Goal: Task Accomplishment & Management: Use online tool/utility

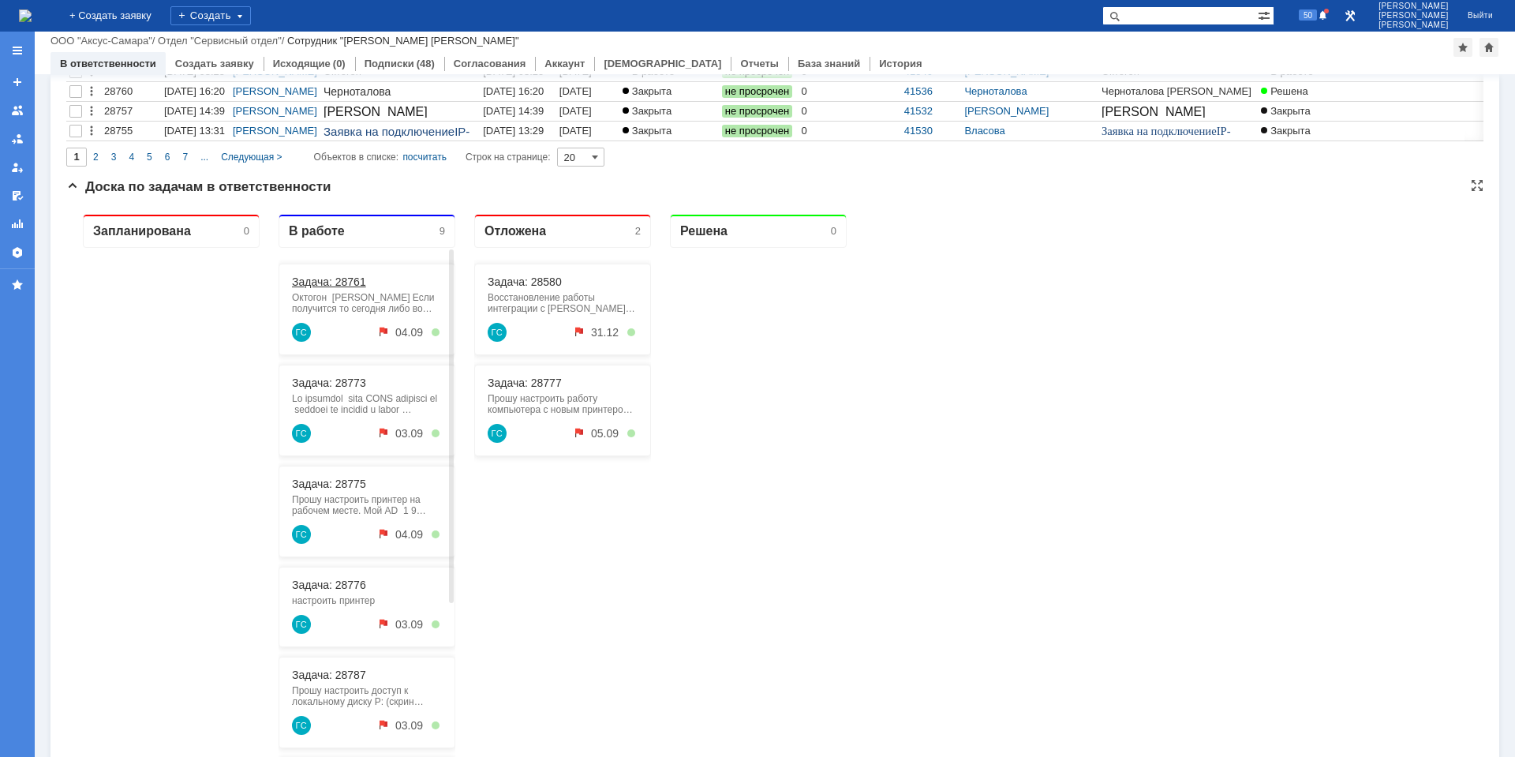
click at [335, 281] on link "Задача: 28761" at bounding box center [329, 281] width 74 height 13
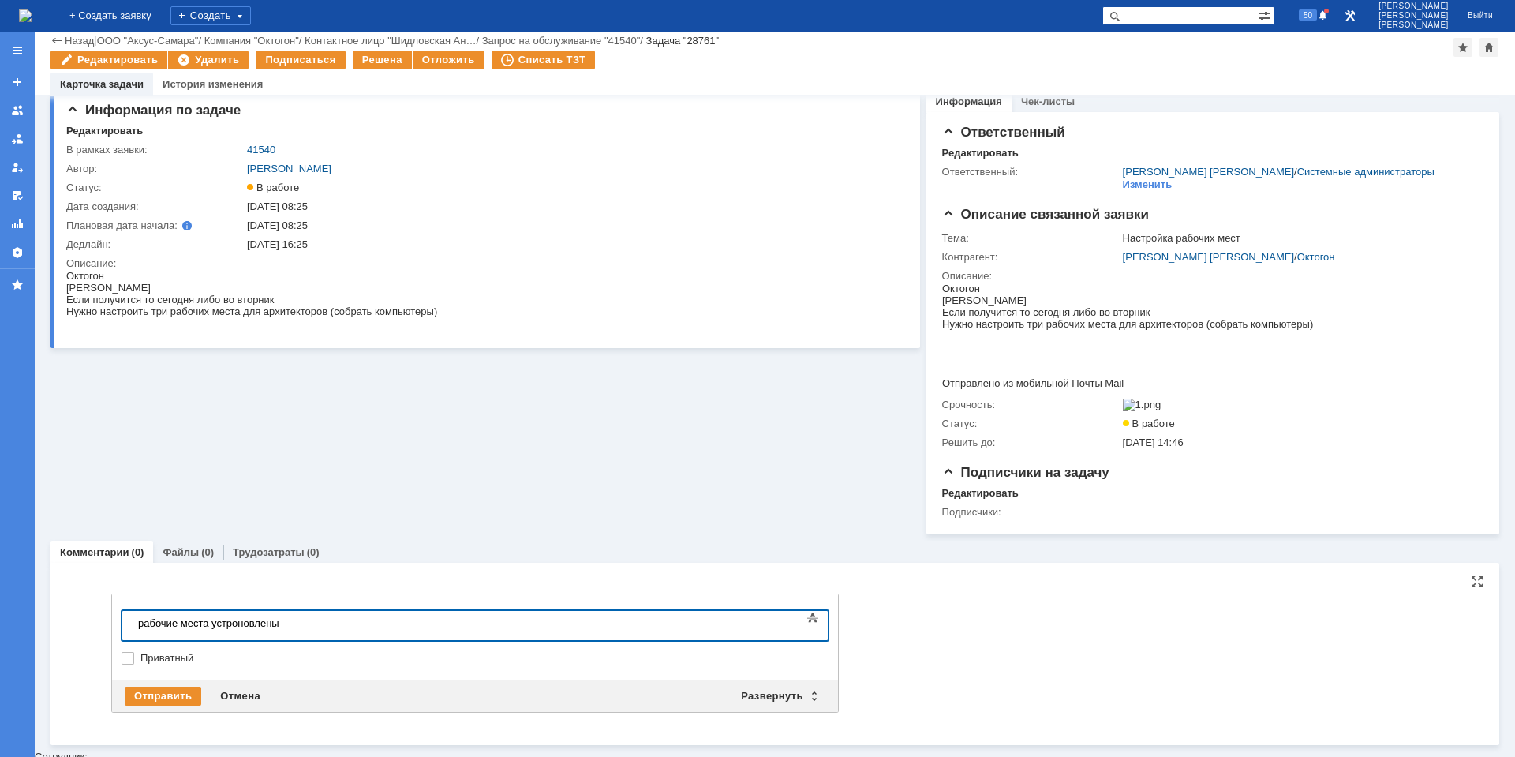
scroll to position [9, 0]
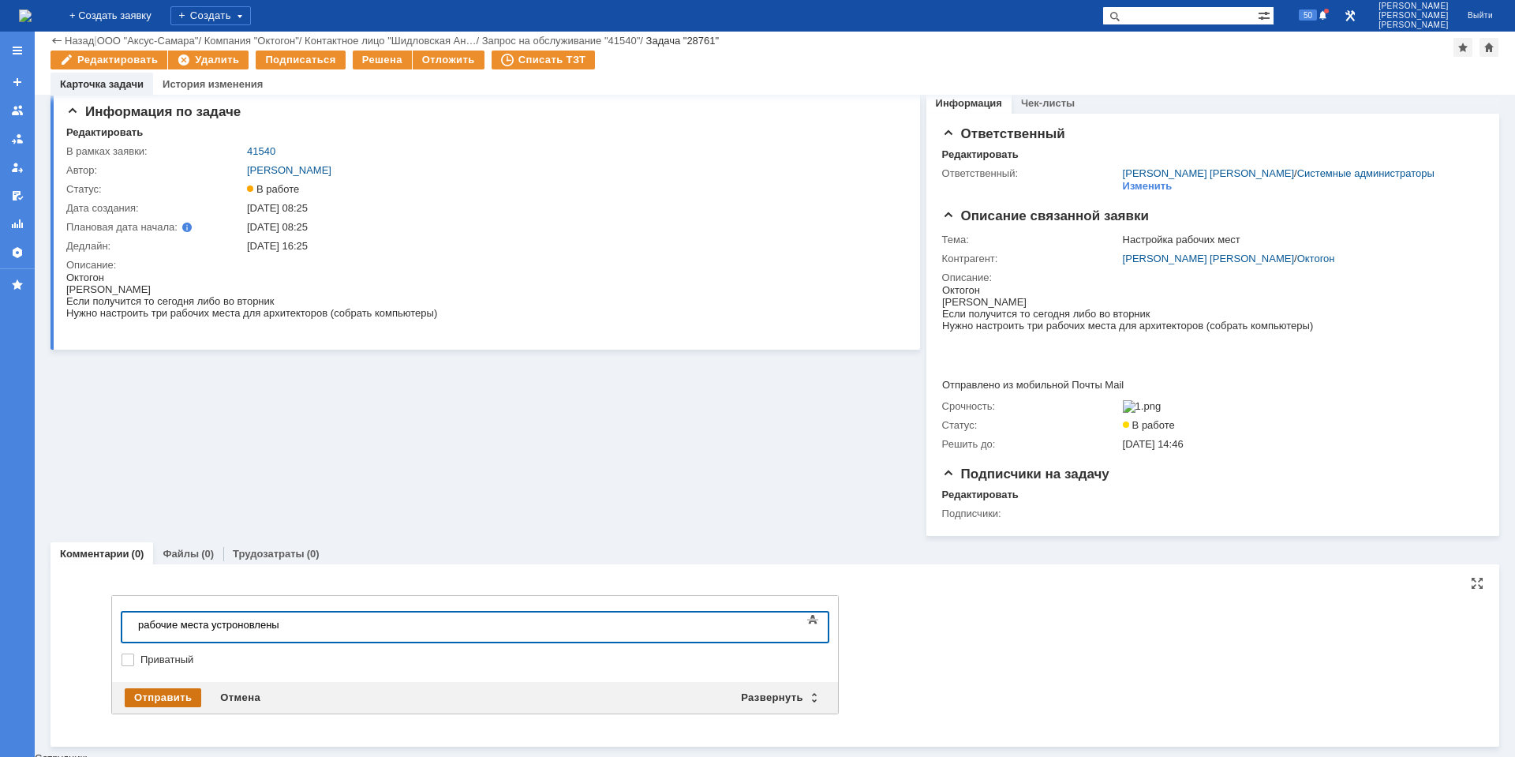
click at [152, 697] on div "Отправить" at bounding box center [163, 697] width 77 height 19
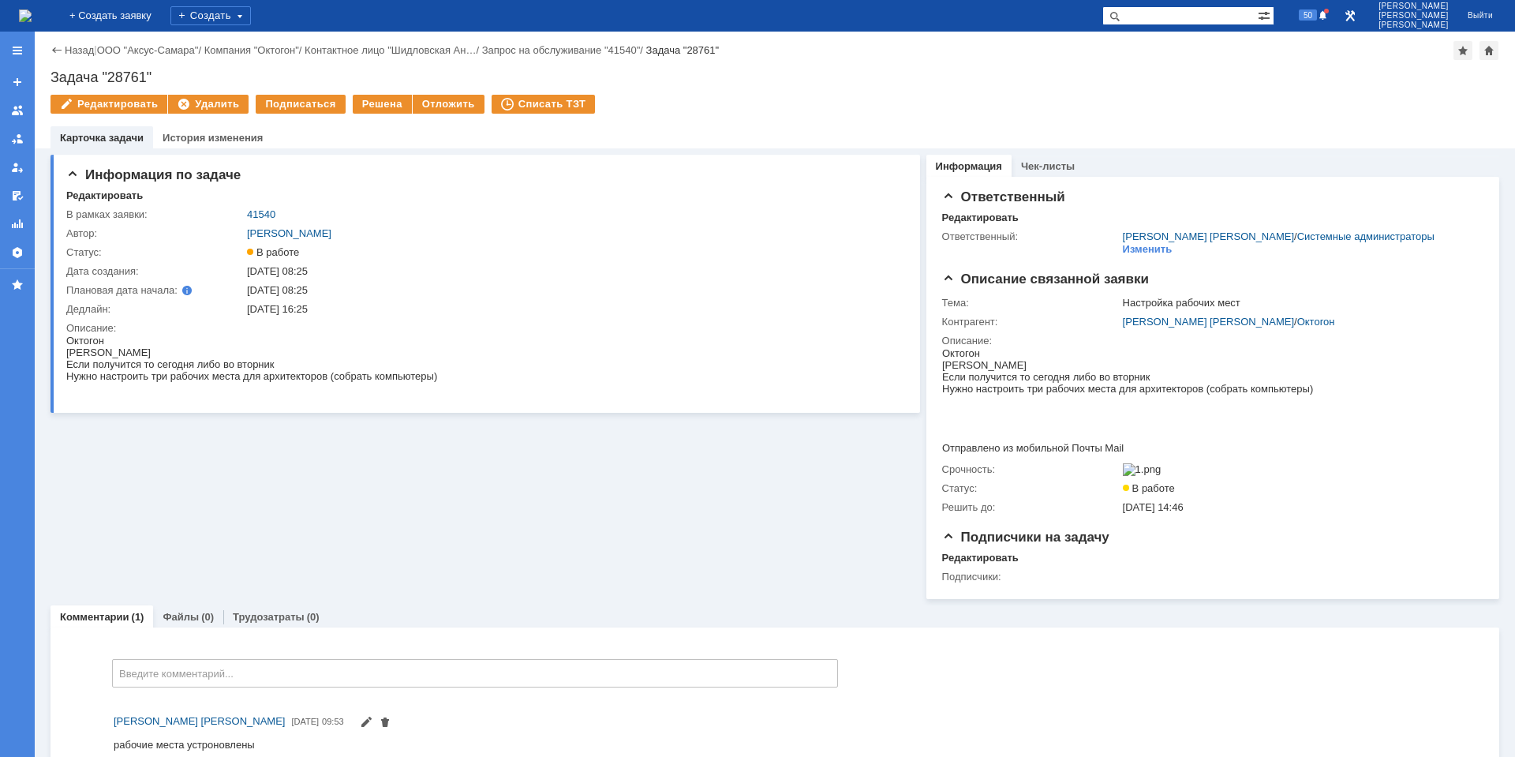
scroll to position [0, 0]
click at [381, 104] on div "Решена" at bounding box center [382, 104] width 59 height 19
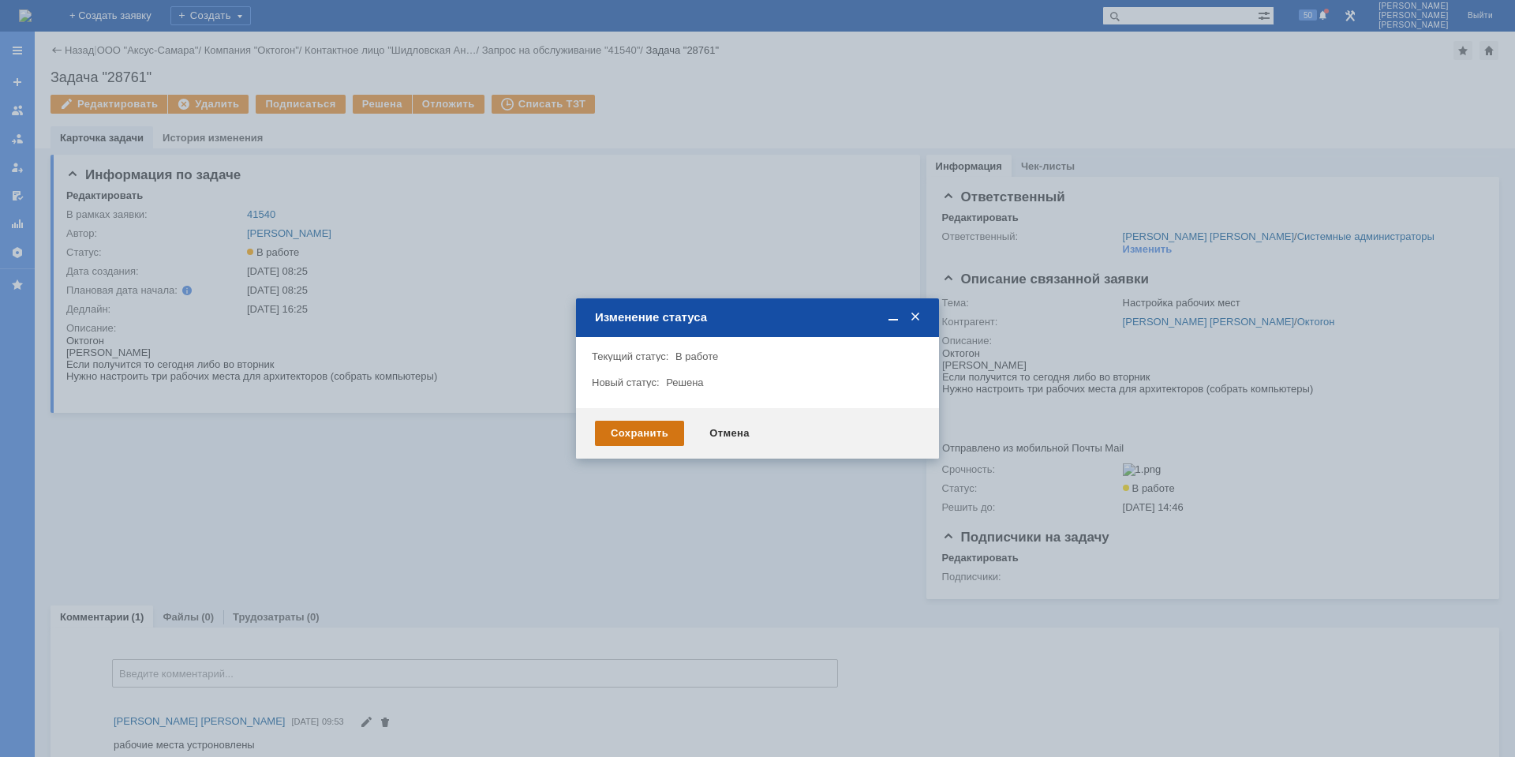
click at [627, 437] on div "Сохранить" at bounding box center [639, 433] width 89 height 25
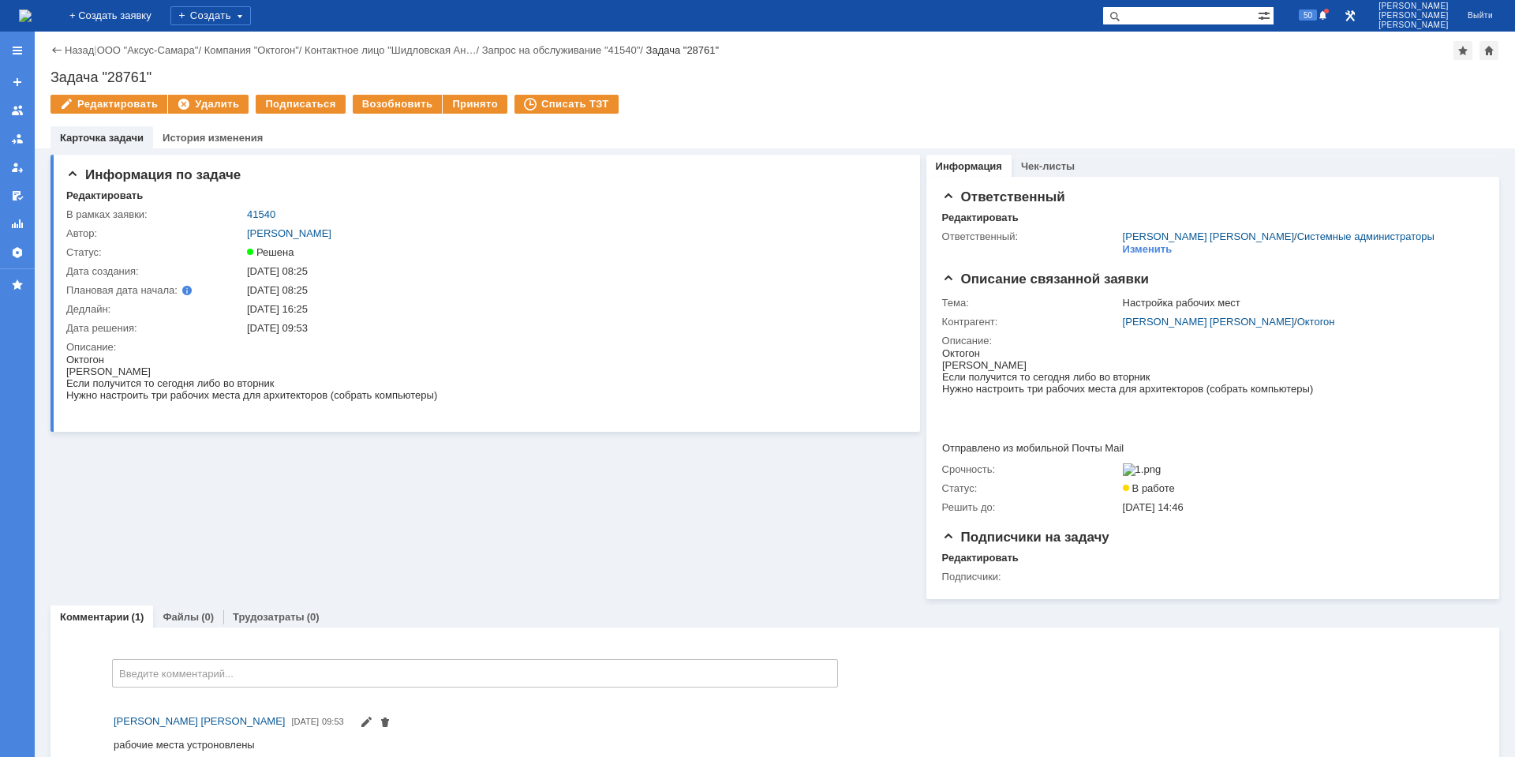
click at [32, 15] on img at bounding box center [25, 15] width 13 height 13
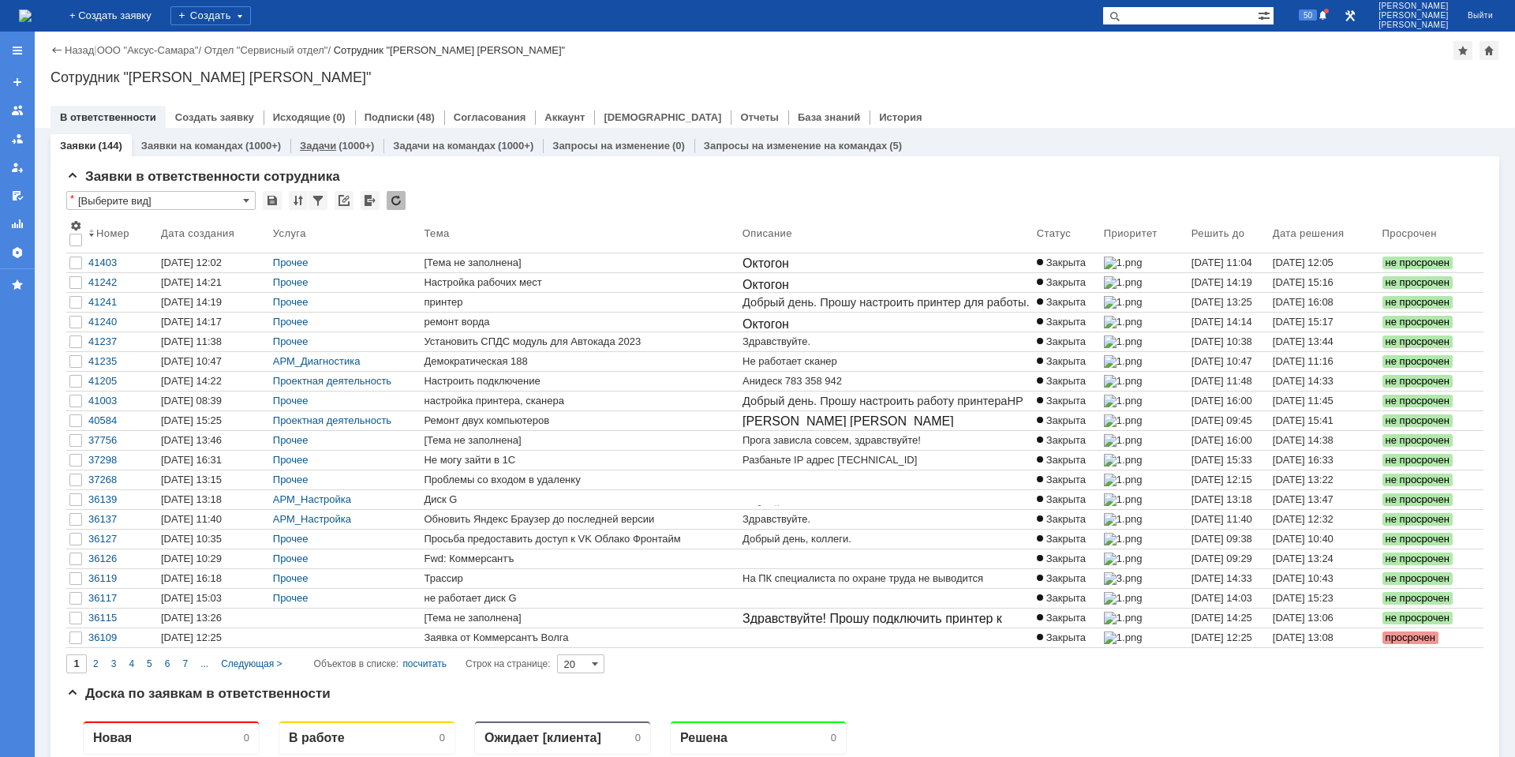
click at [313, 145] on link "Задачи" at bounding box center [318, 146] width 36 height 12
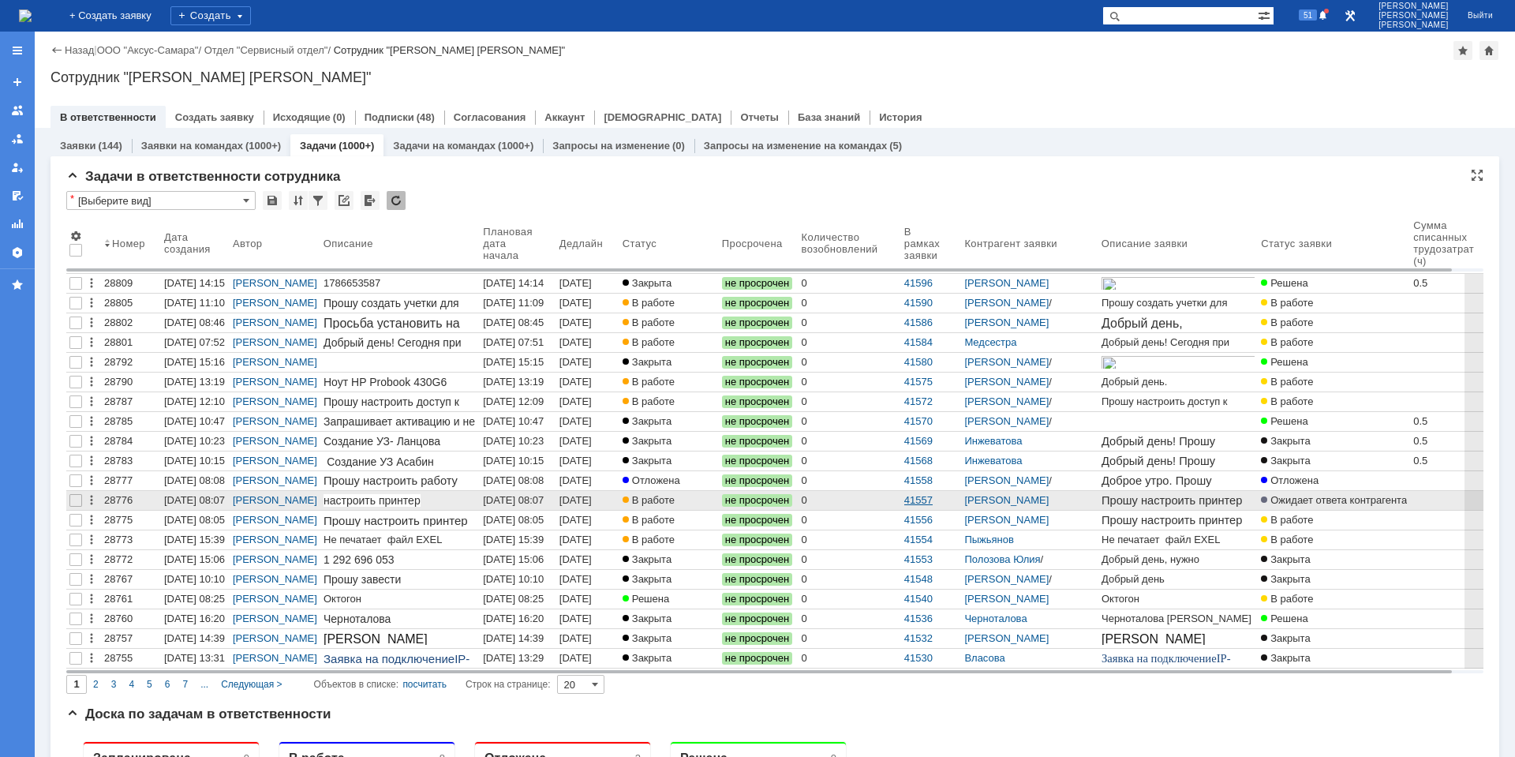
click at [933, 500] on link "41557" at bounding box center [918, 500] width 28 height 12
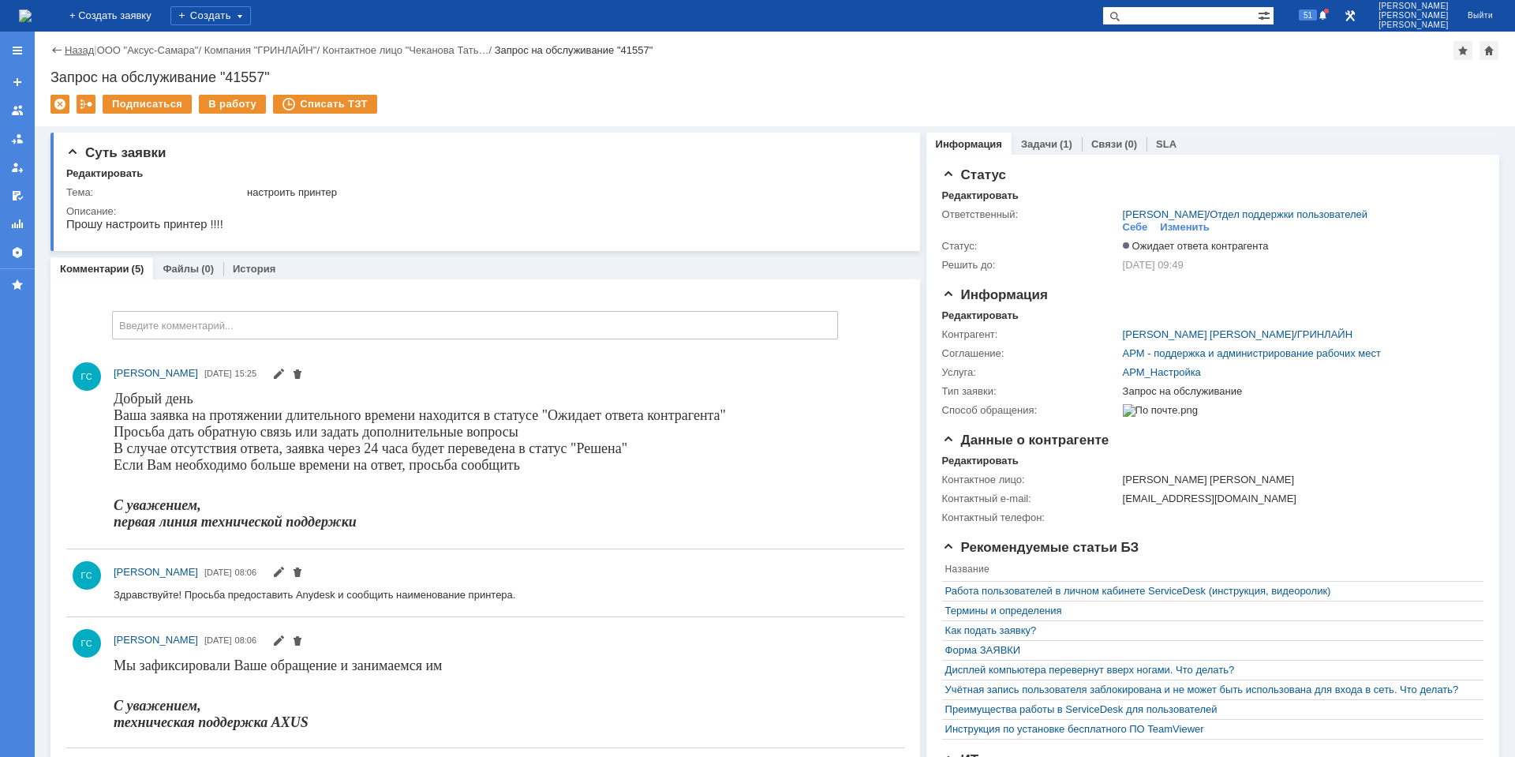
click at [77, 45] on link "Назад" at bounding box center [79, 50] width 29 height 12
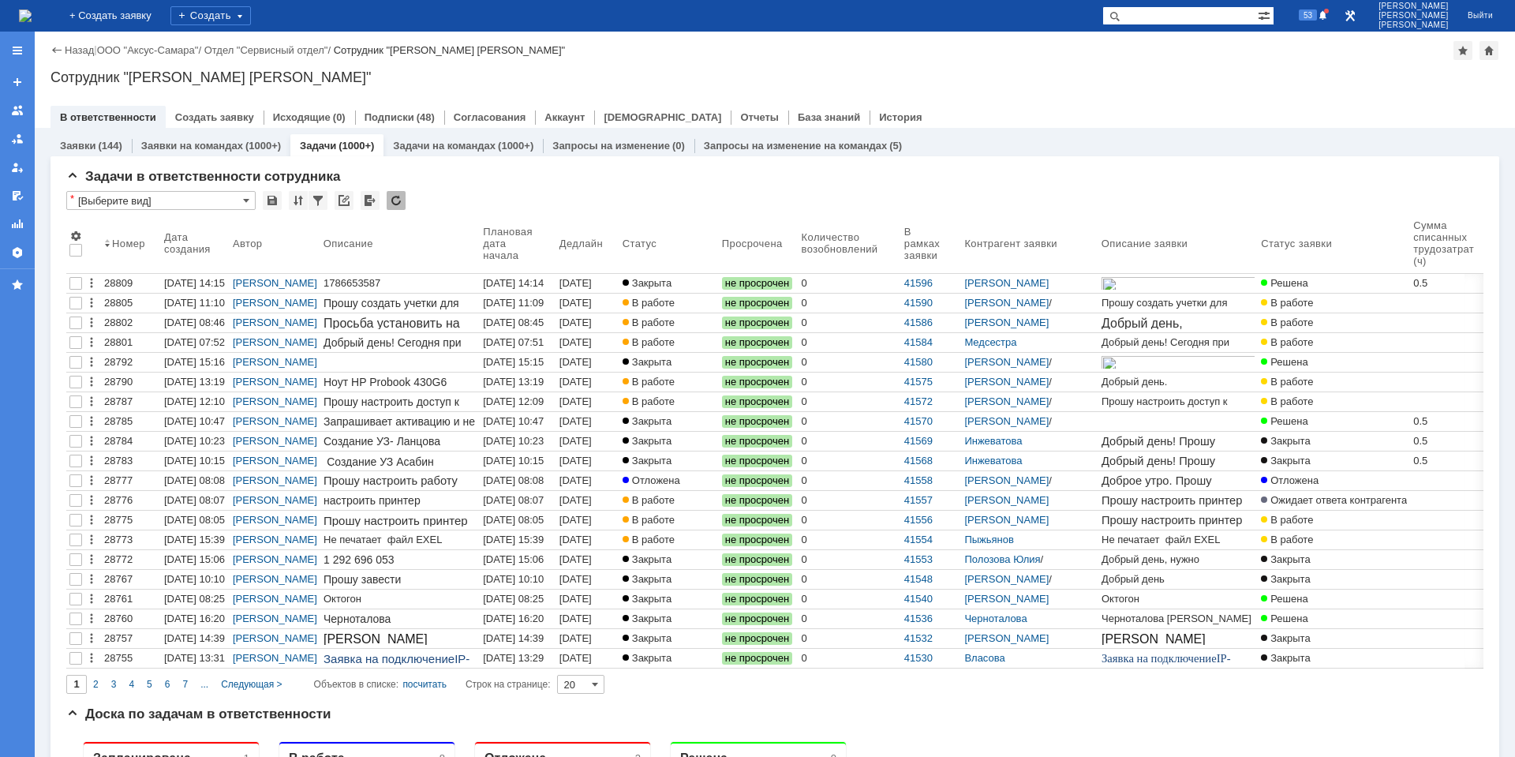
click at [339, 144] on div "(1000+)" at bounding box center [356, 146] width 36 height 12
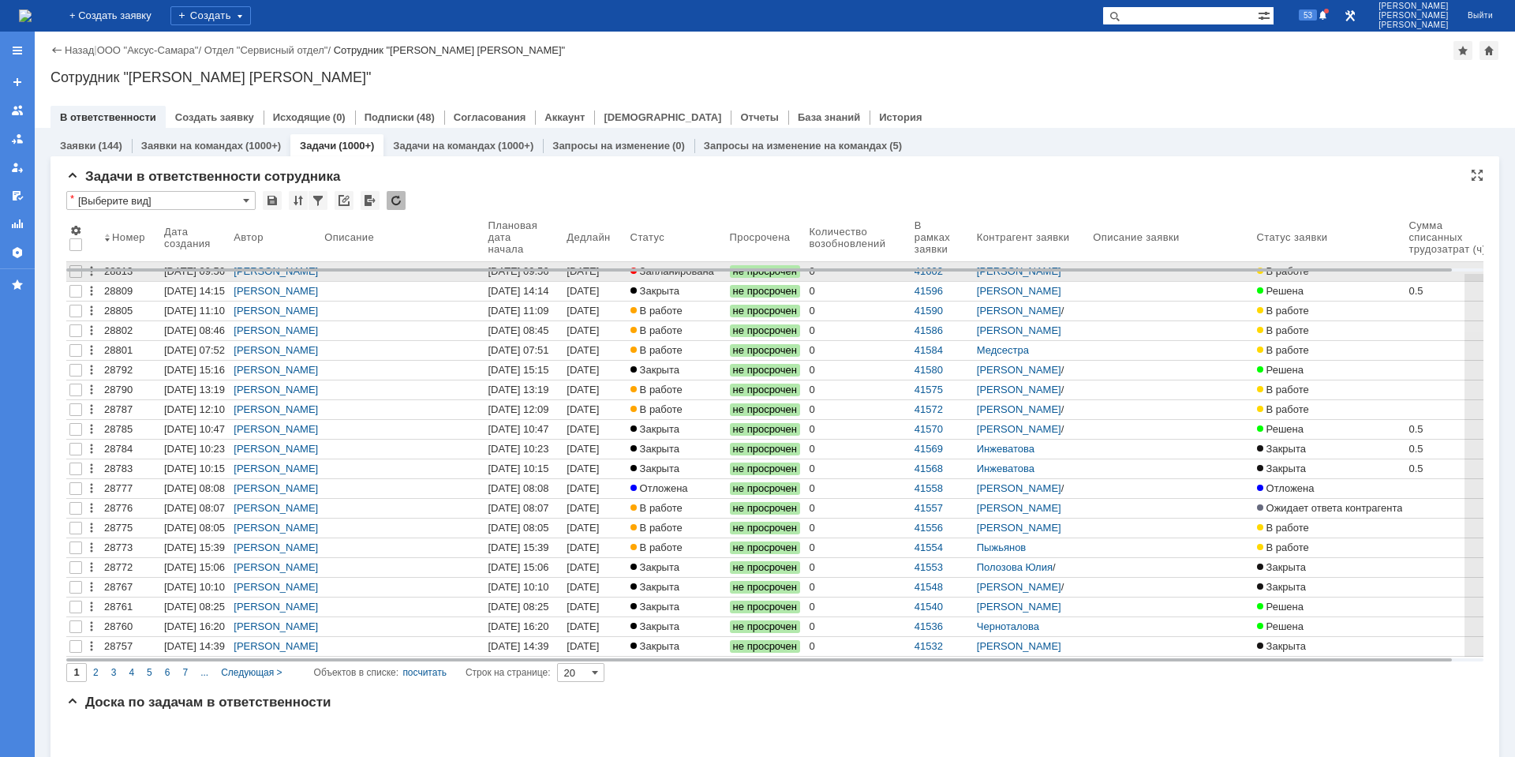
click at [646, 277] on span "Запланирована" at bounding box center [672, 271] width 84 height 12
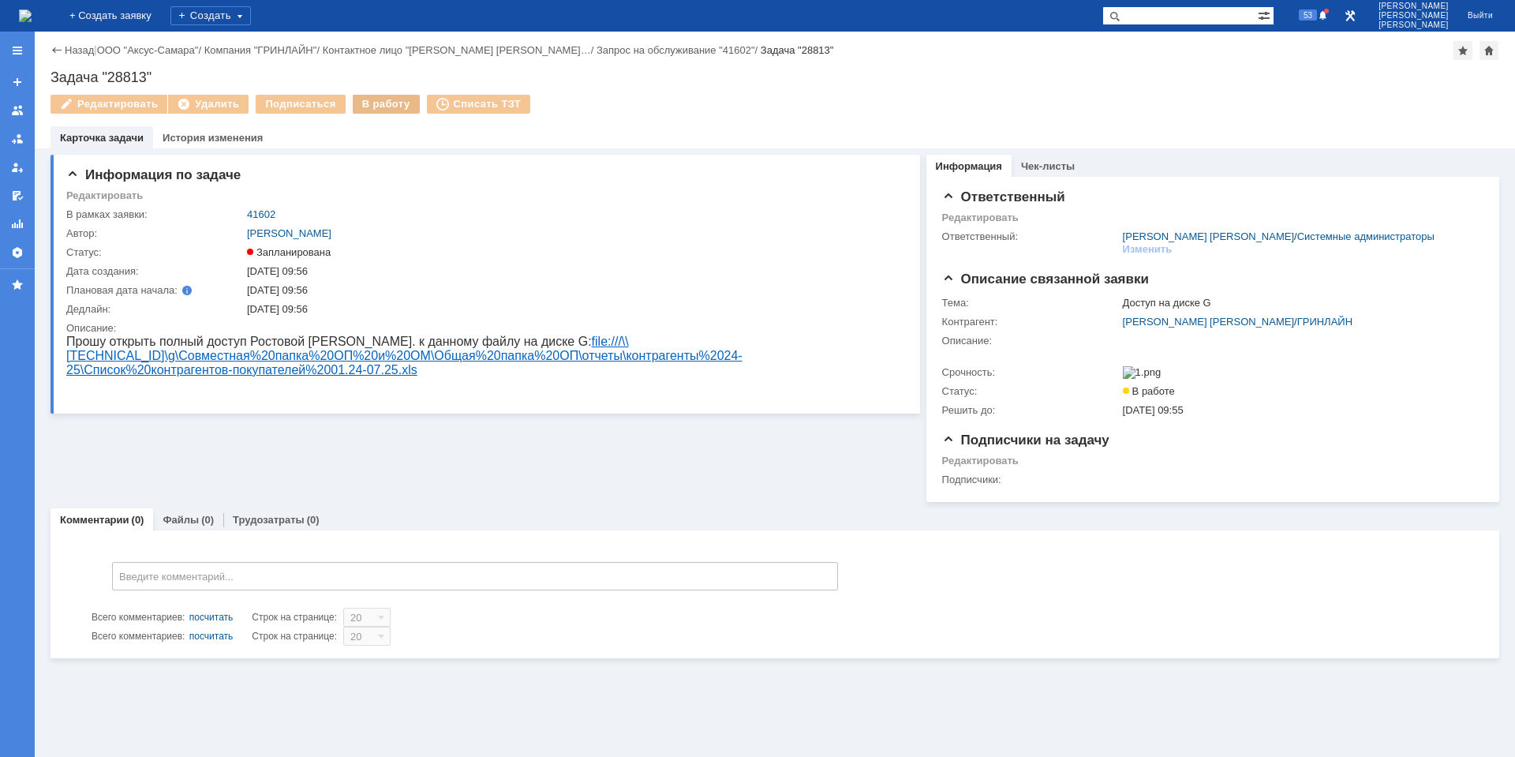
click at [360, 104] on div "В работу" at bounding box center [386, 104] width 67 height 19
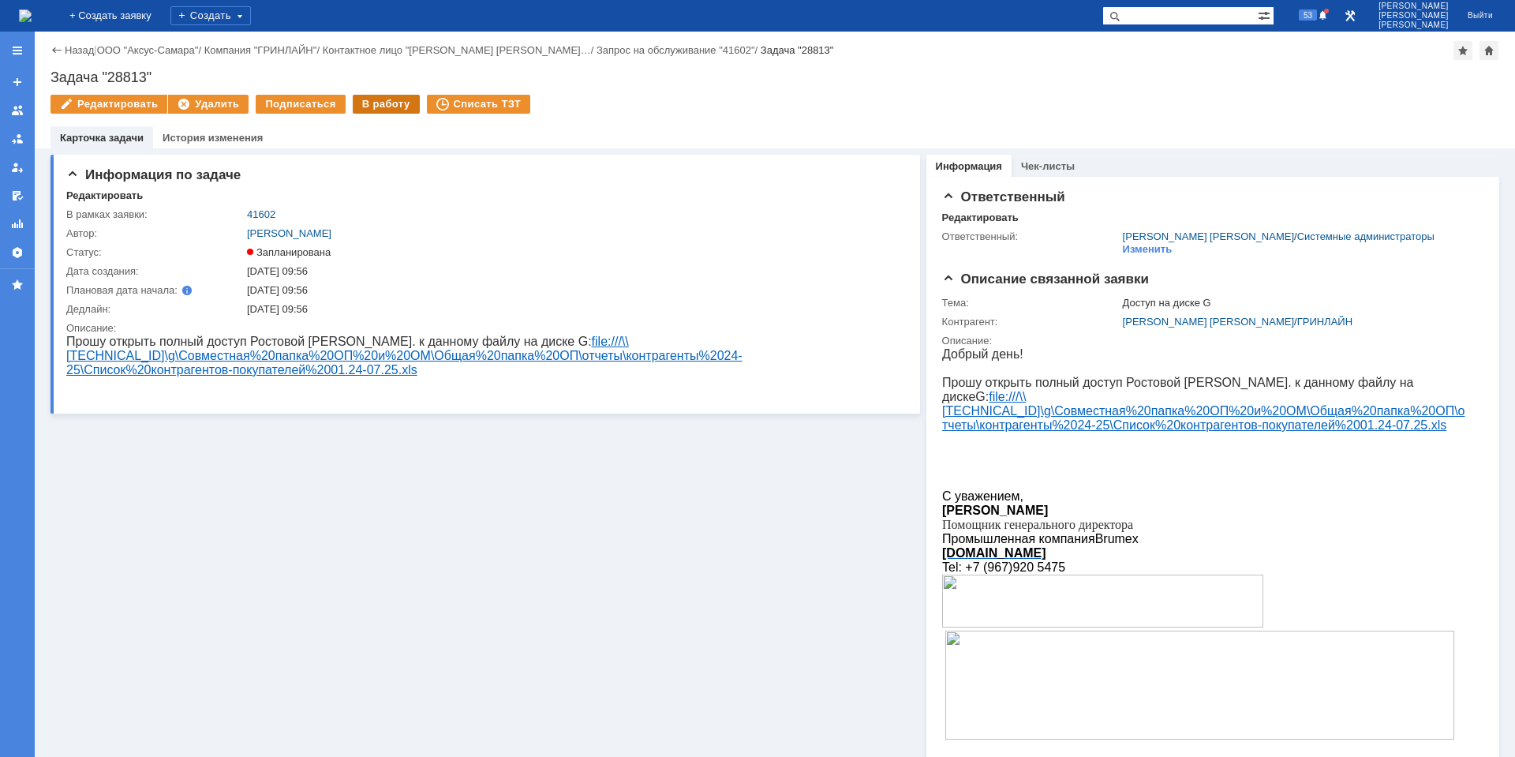
click at [376, 112] on div "В работу" at bounding box center [386, 104] width 67 height 19
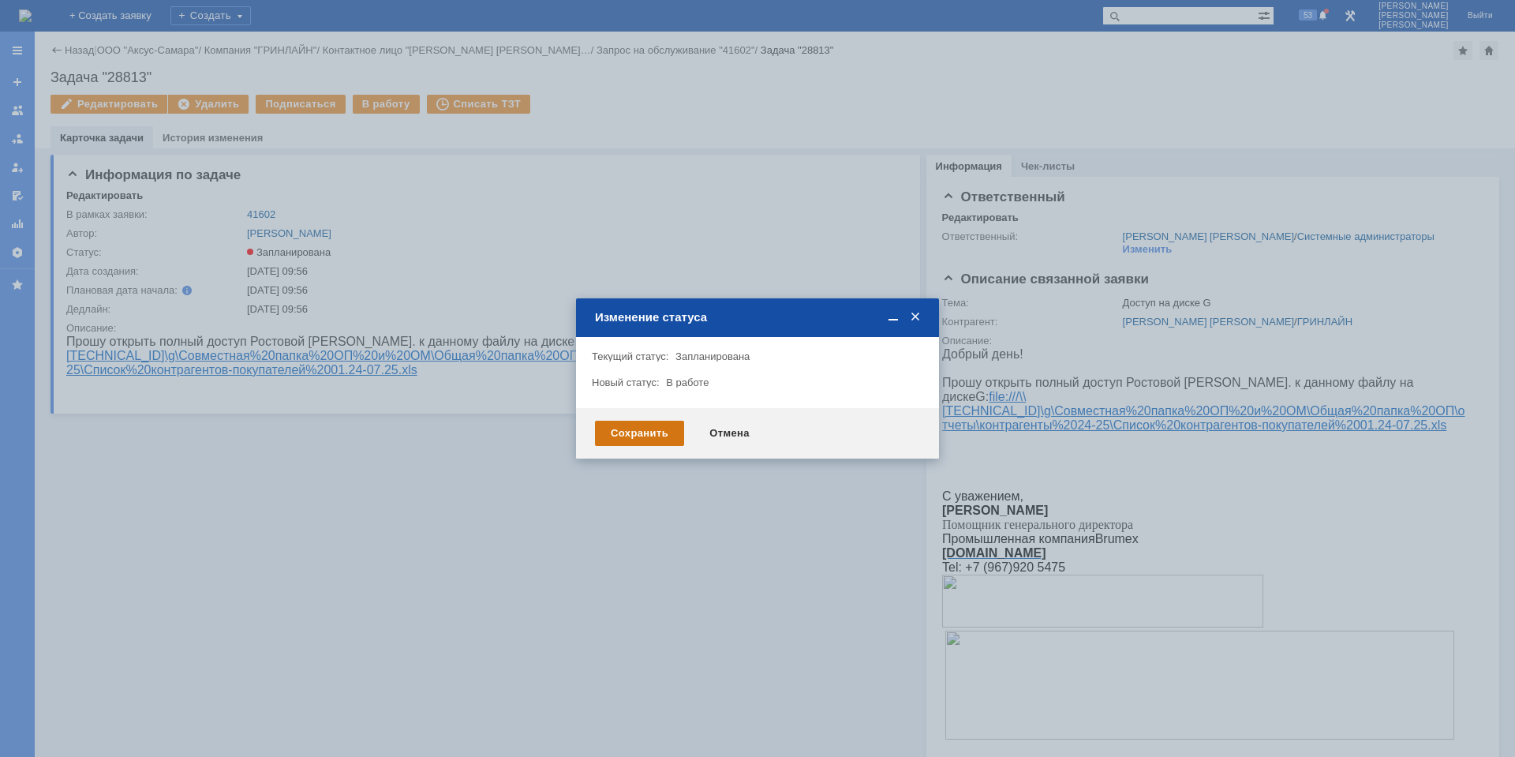
click at [622, 421] on div "Сохранить" at bounding box center [639, 433] width 89 height 25
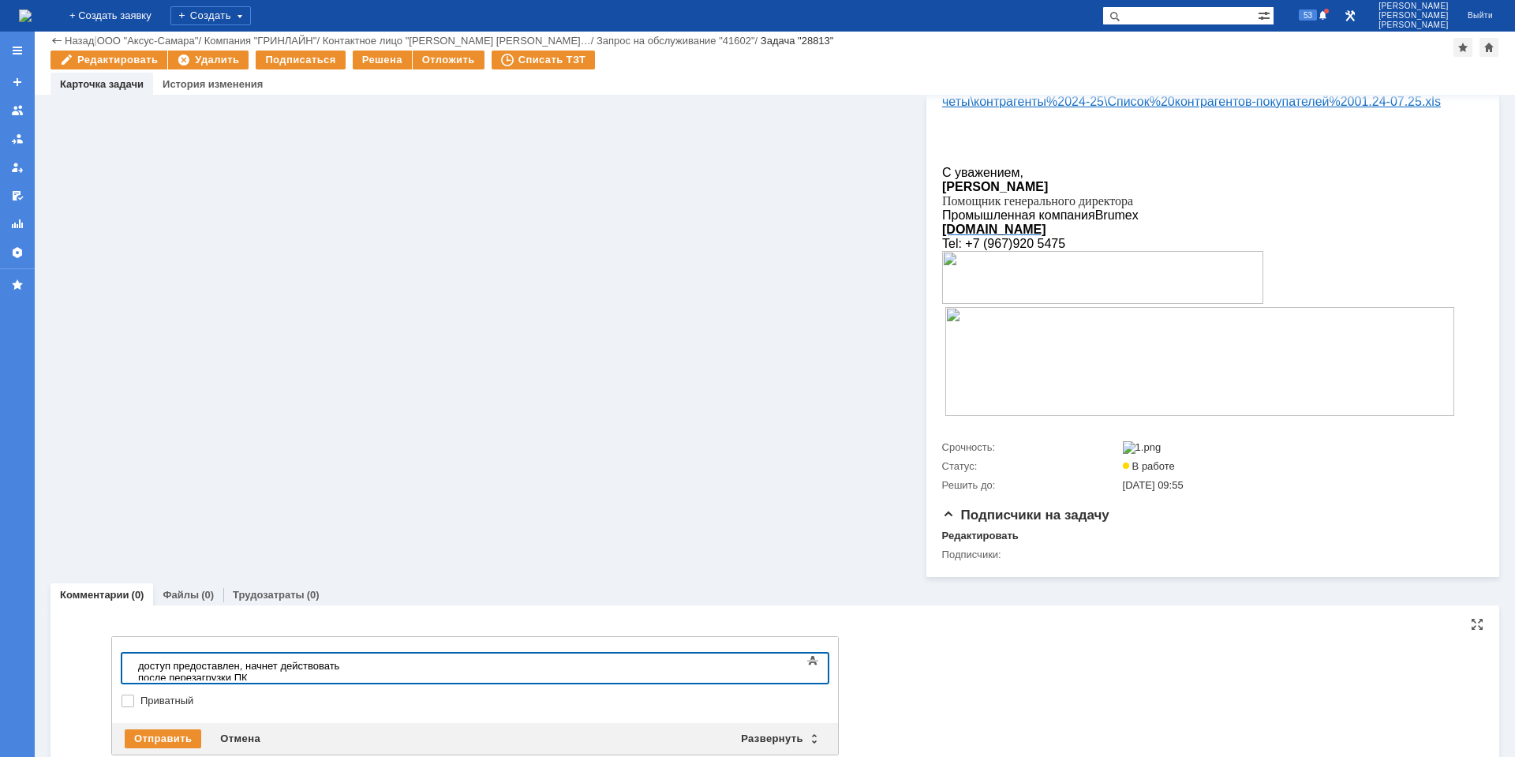
scroll to position [293, 0]
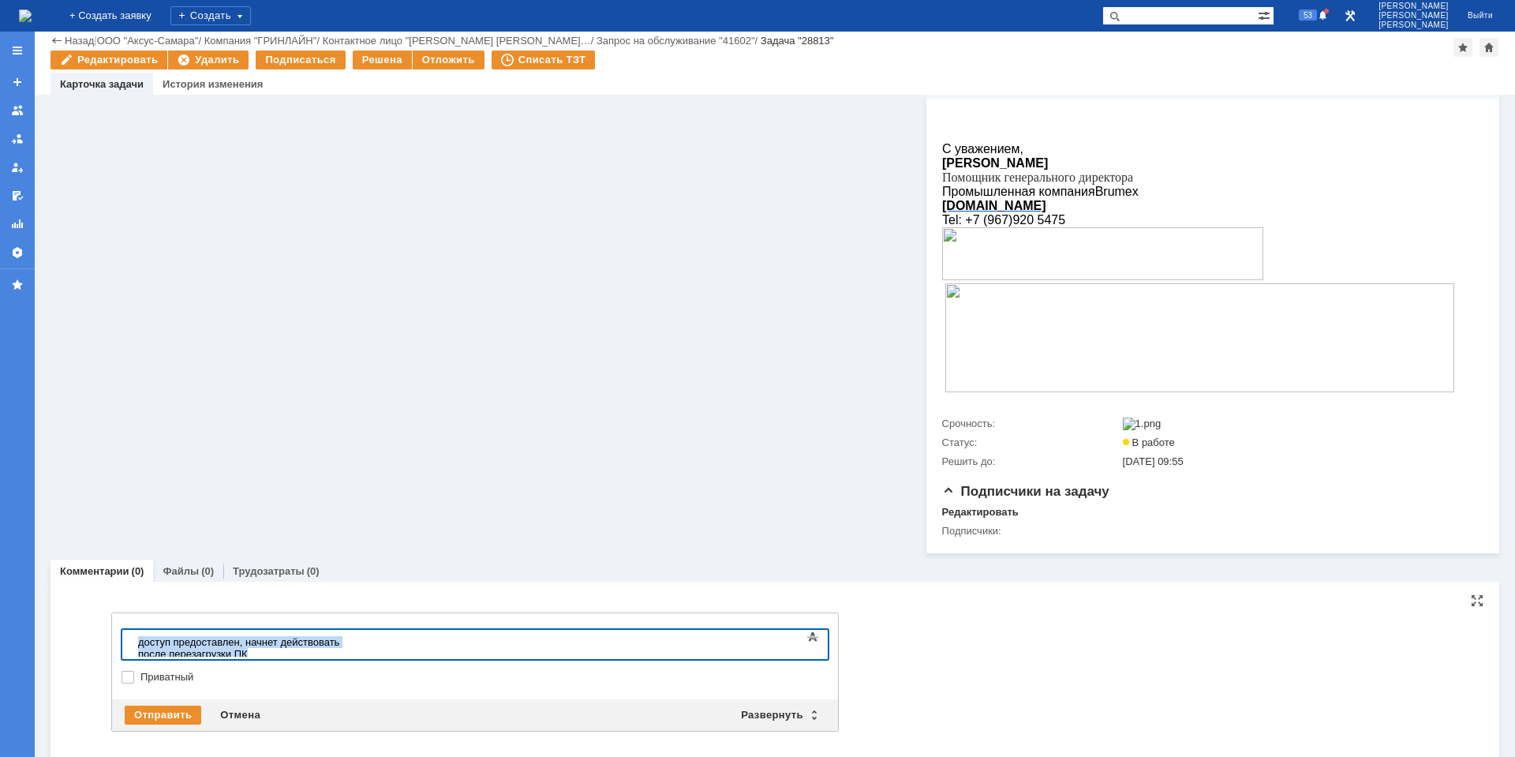
copy div "доступ предоставлен, начнет действовать после перезагрузки ПК"
click at [152, 720] on div "Отправить" at bounding box center [163, 714] width 77 height 19
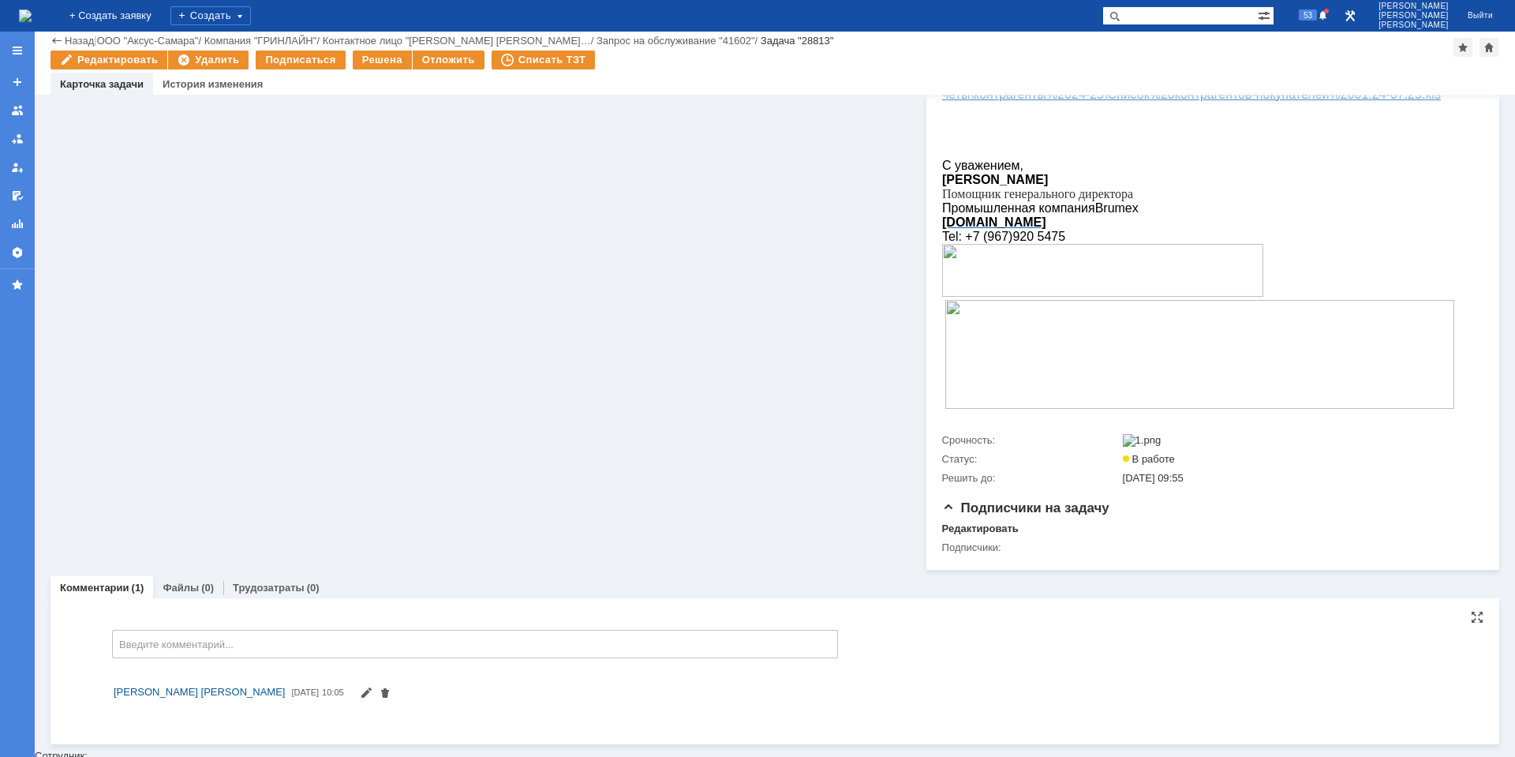
scroll to position [282, 0]
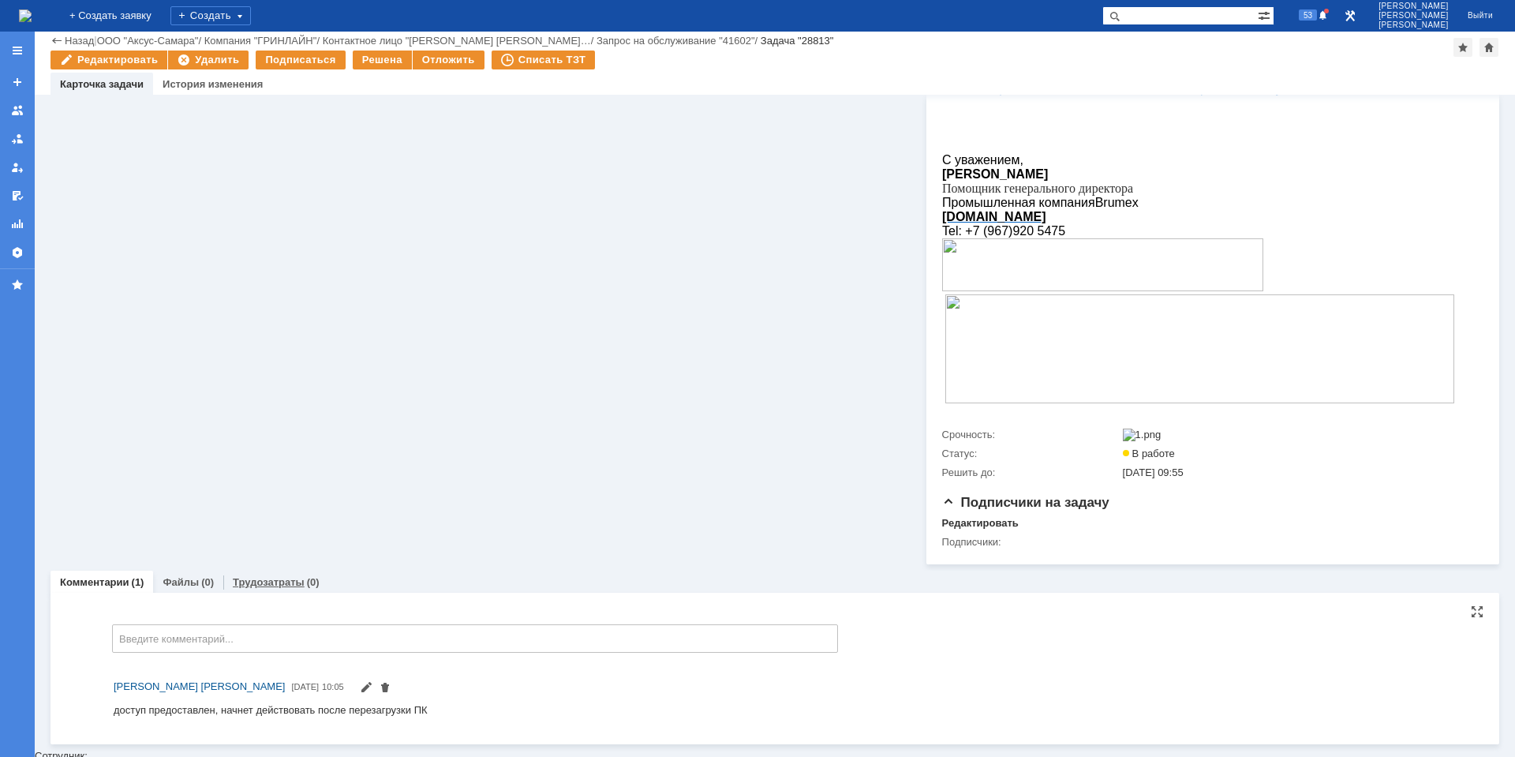
click at [267, 588] on link "Трудозатраты" at bounding box center [269, 582] width 72 height 12
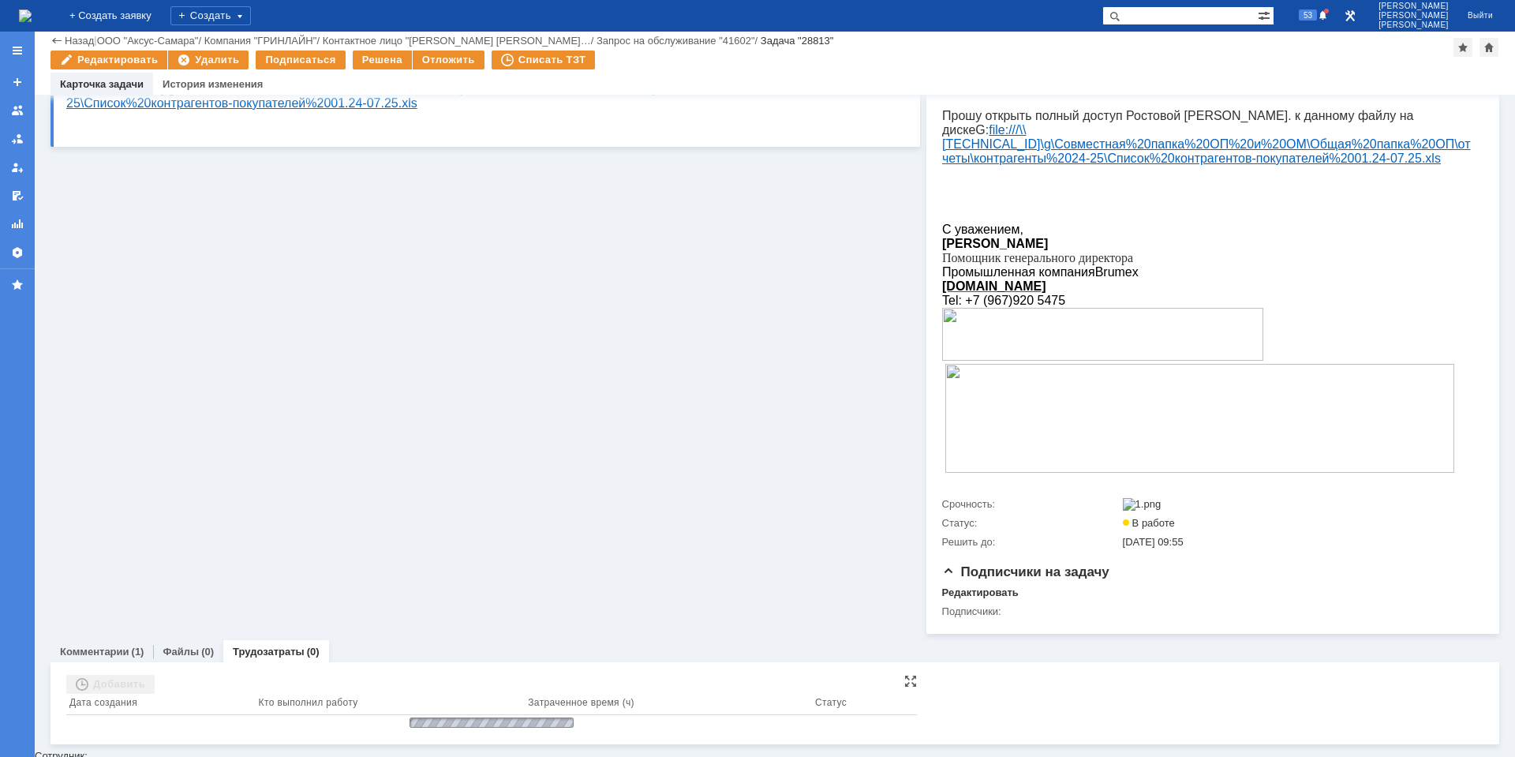
scroll to position [196, 0]
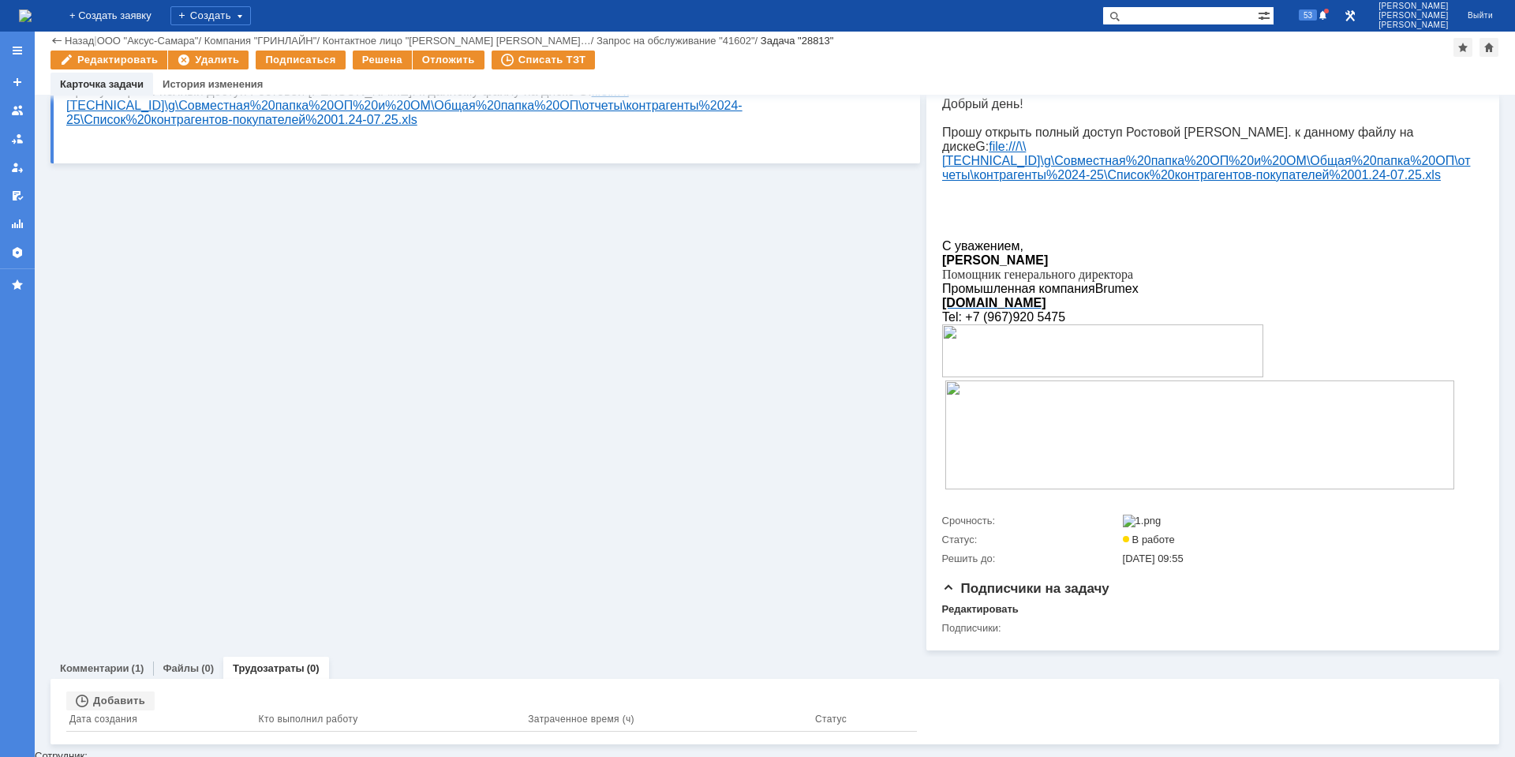
click at [135, 701] on div "Добавить" at bounding box center [110, 700] width 88 height 19
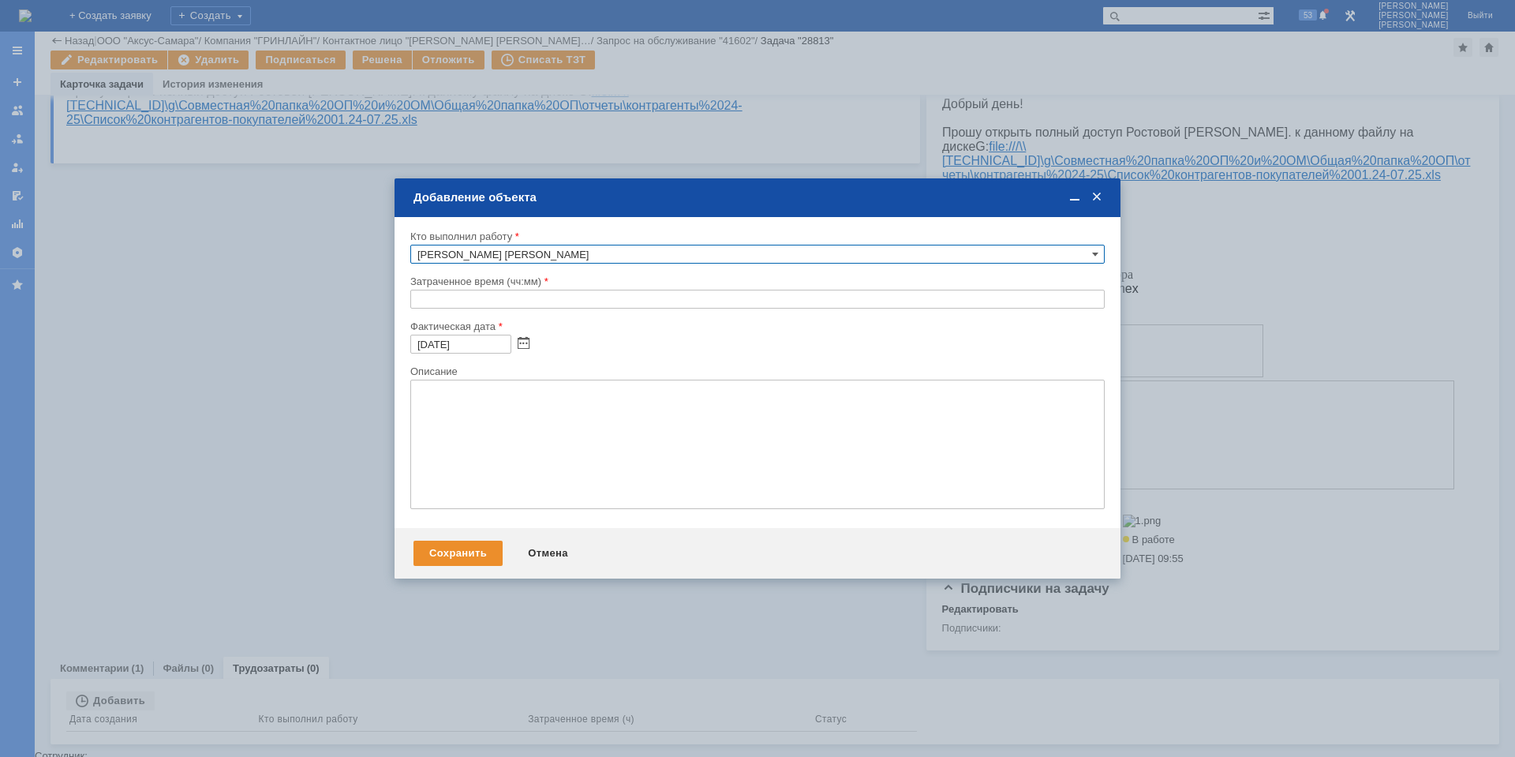
click at [421, 301] on input "text" at bounding box center [757, 299] width 694 height 19
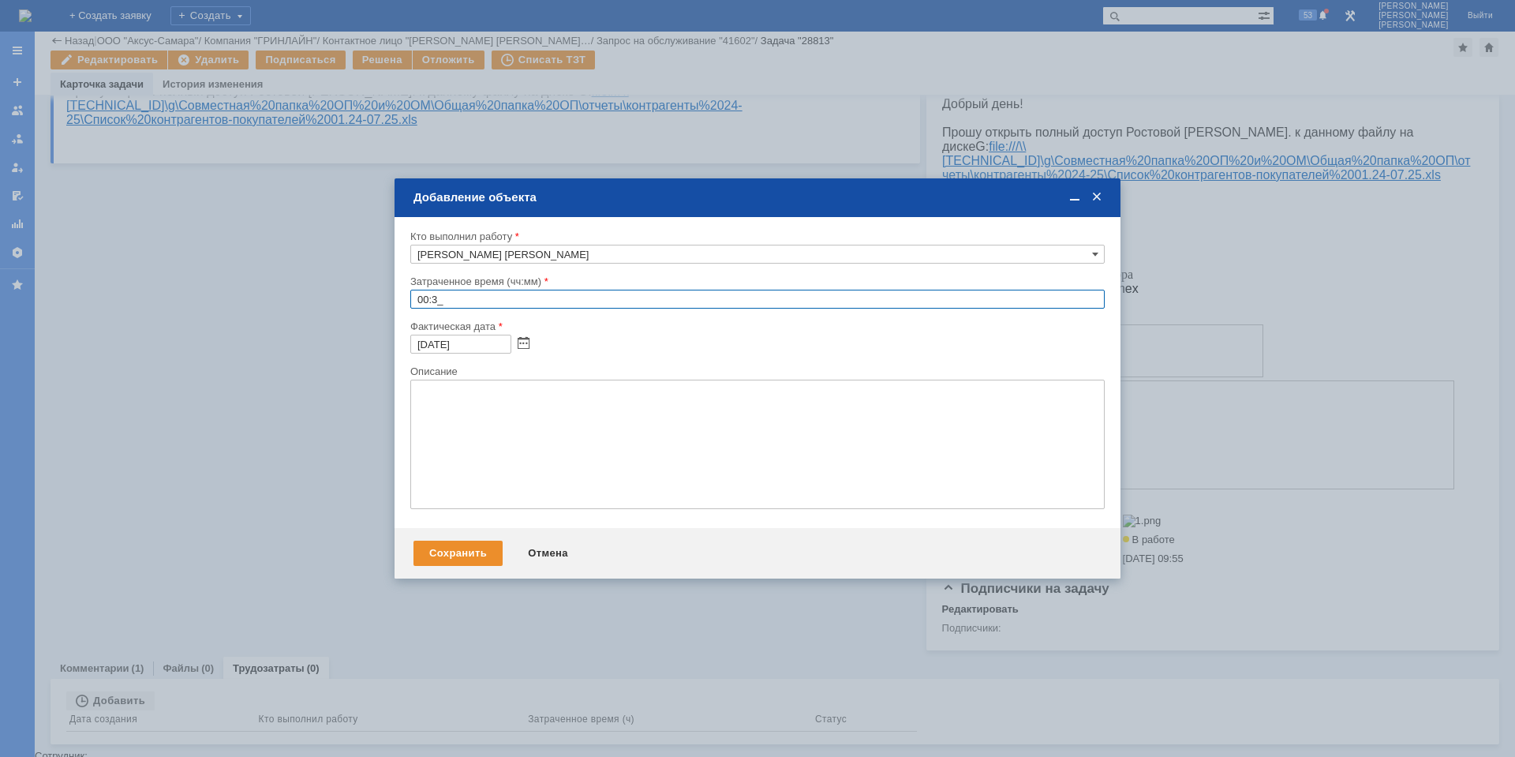
type input "00:30"
click at [533, 480] on textarea at bounding box center [757, 443] width 694 height 129
paste textarea "доступ предоставлен, начнет действовать после перезагрузки ПК"
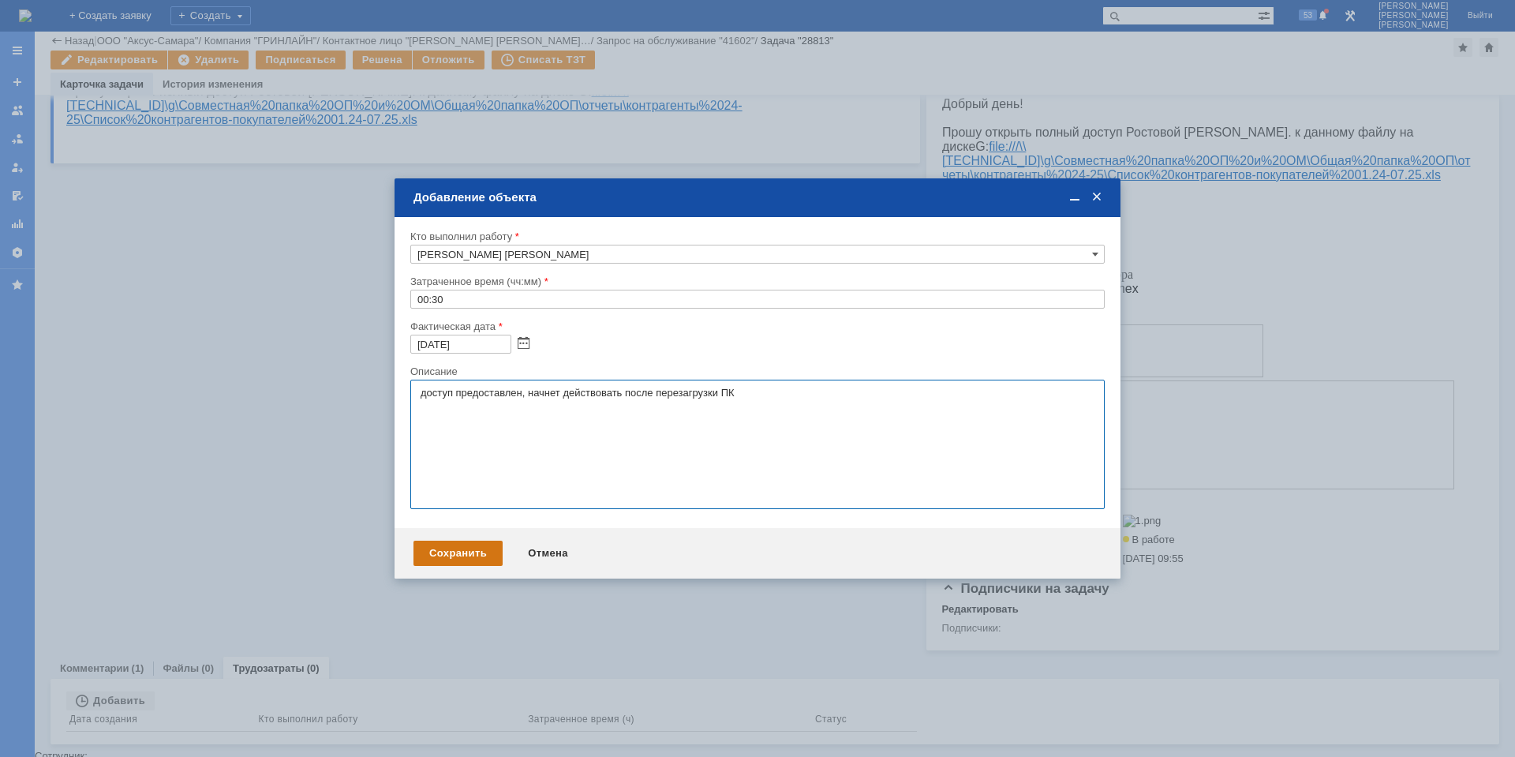
type textarea "доступ предоставлен, начнет действовать после перезагрузки ПК"
click at [459, 547] on div "Сохранить" at bounding box center [457, 552] width 89 height 25
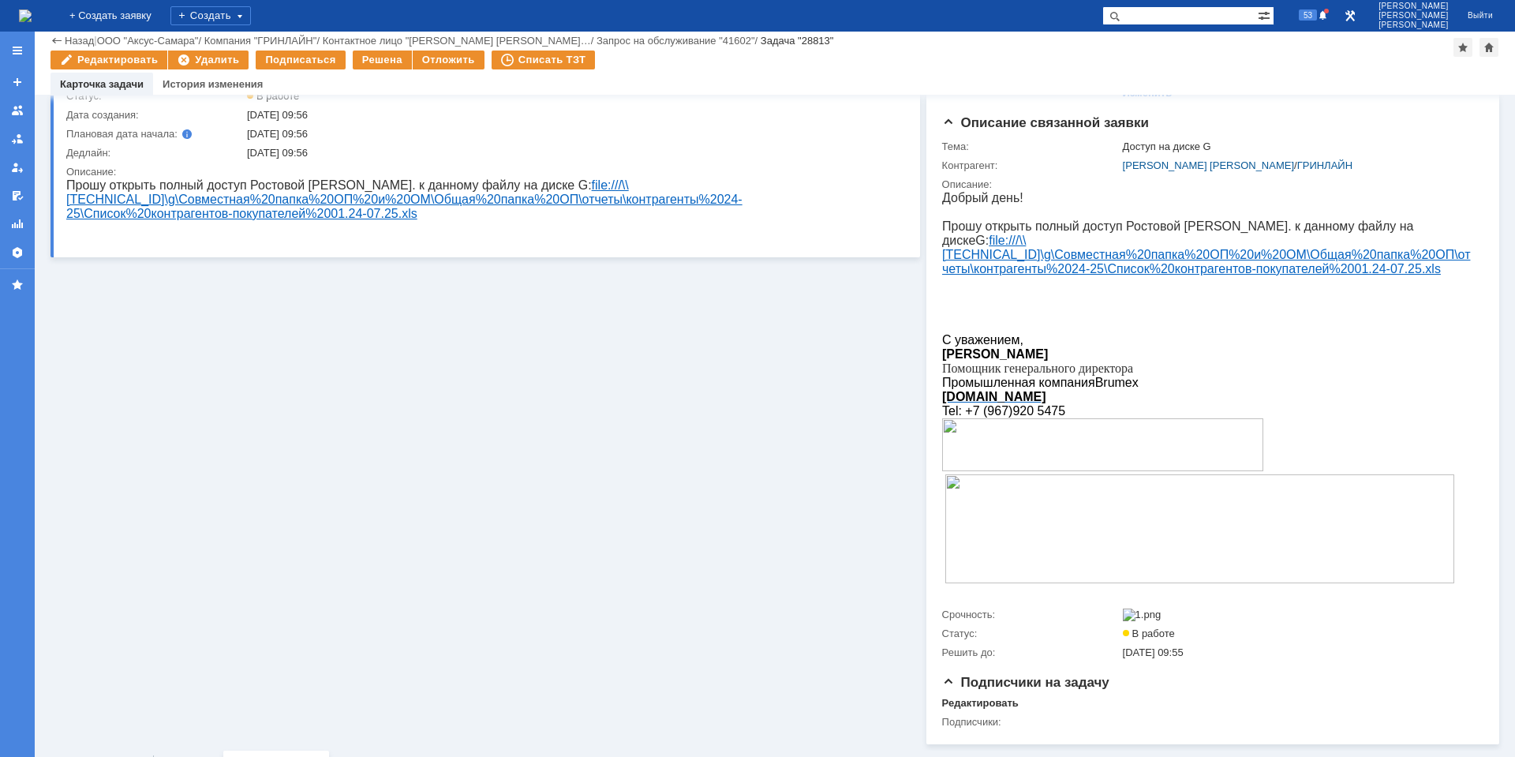
scroll to position [0, 0]
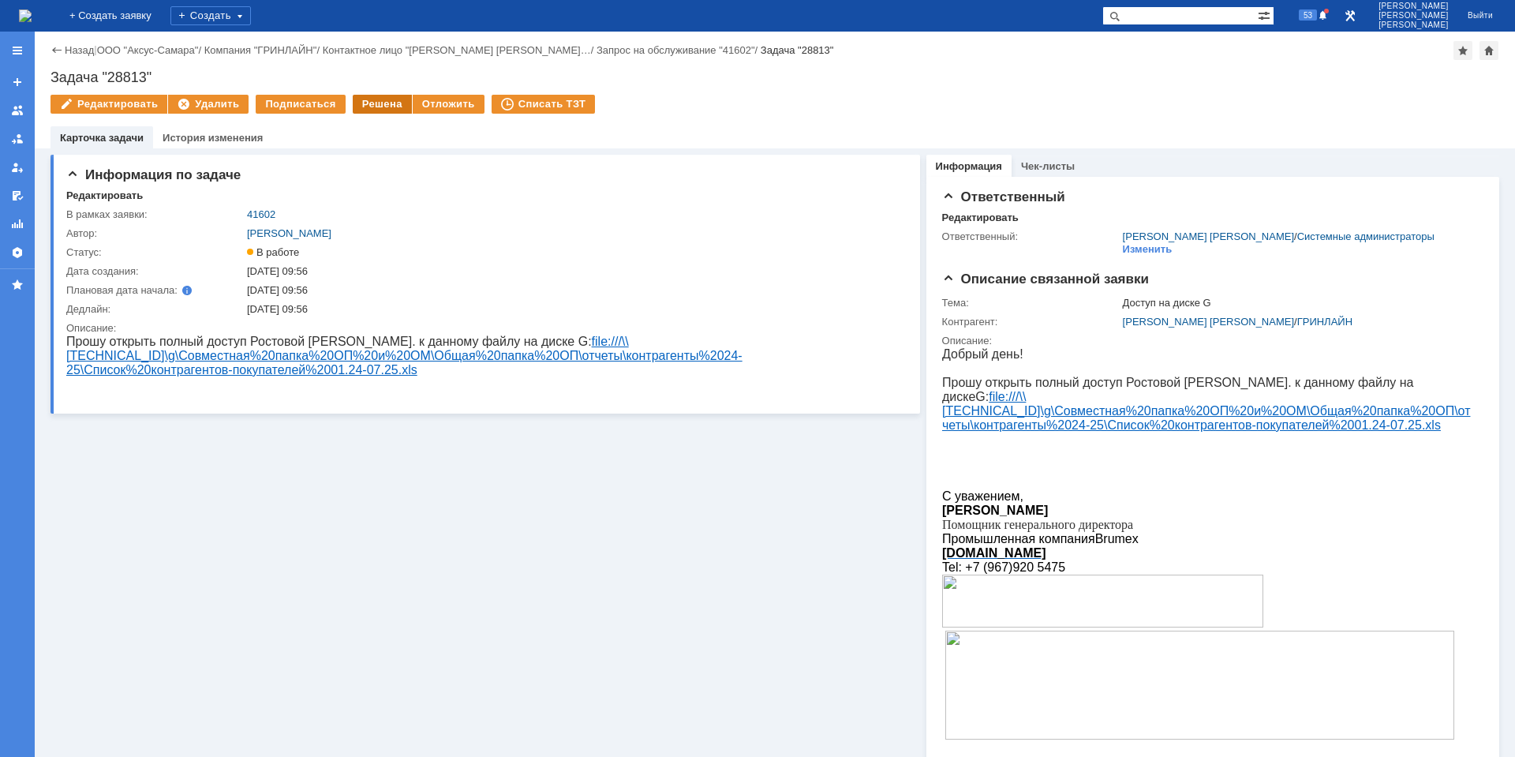
click at [367, 99] on div "Решена" at bounding box center [382, 104] width 59 height 19
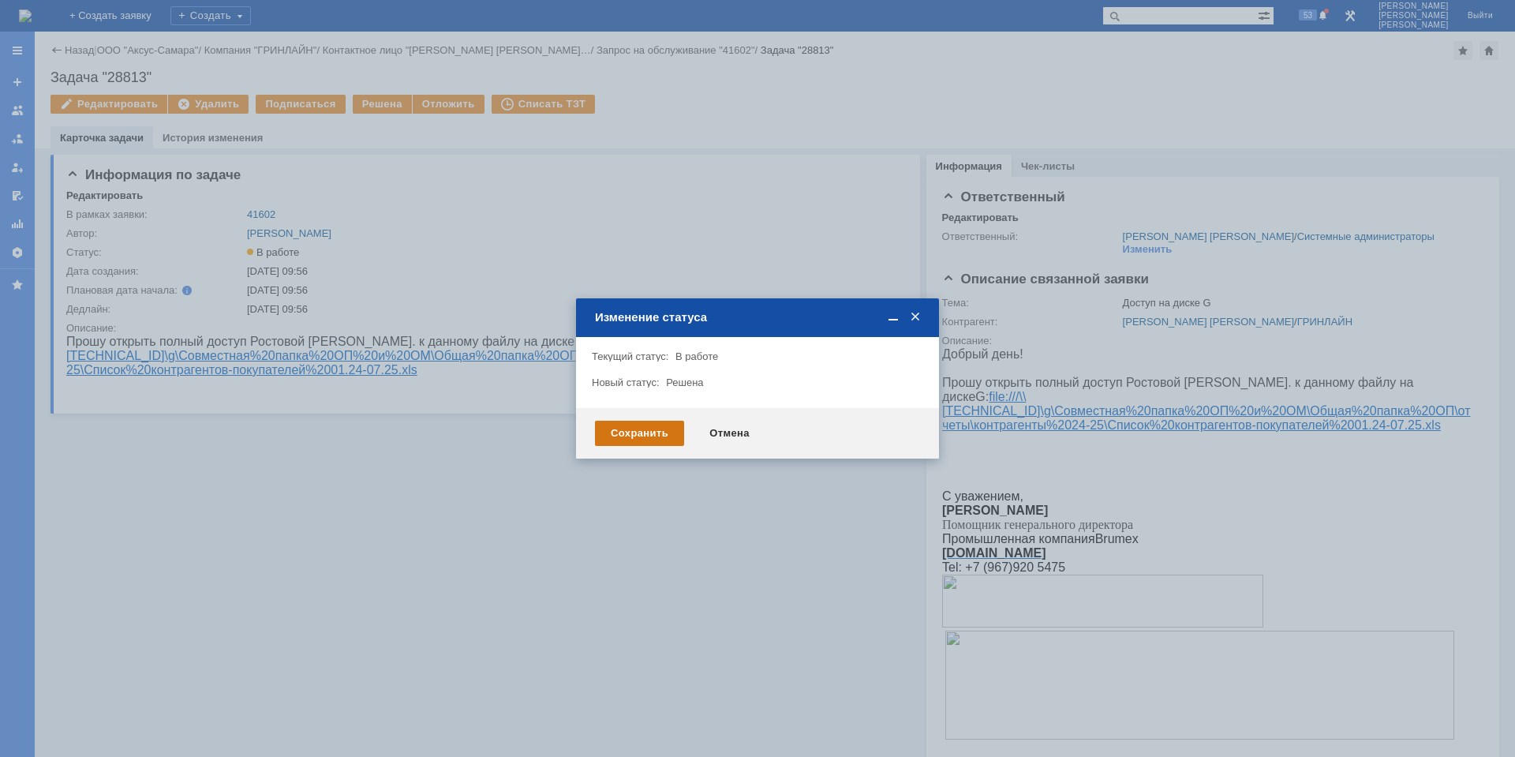
click at [655, 443] on div "Сохранить" at bounding box center [639, 433] width 89 height 25
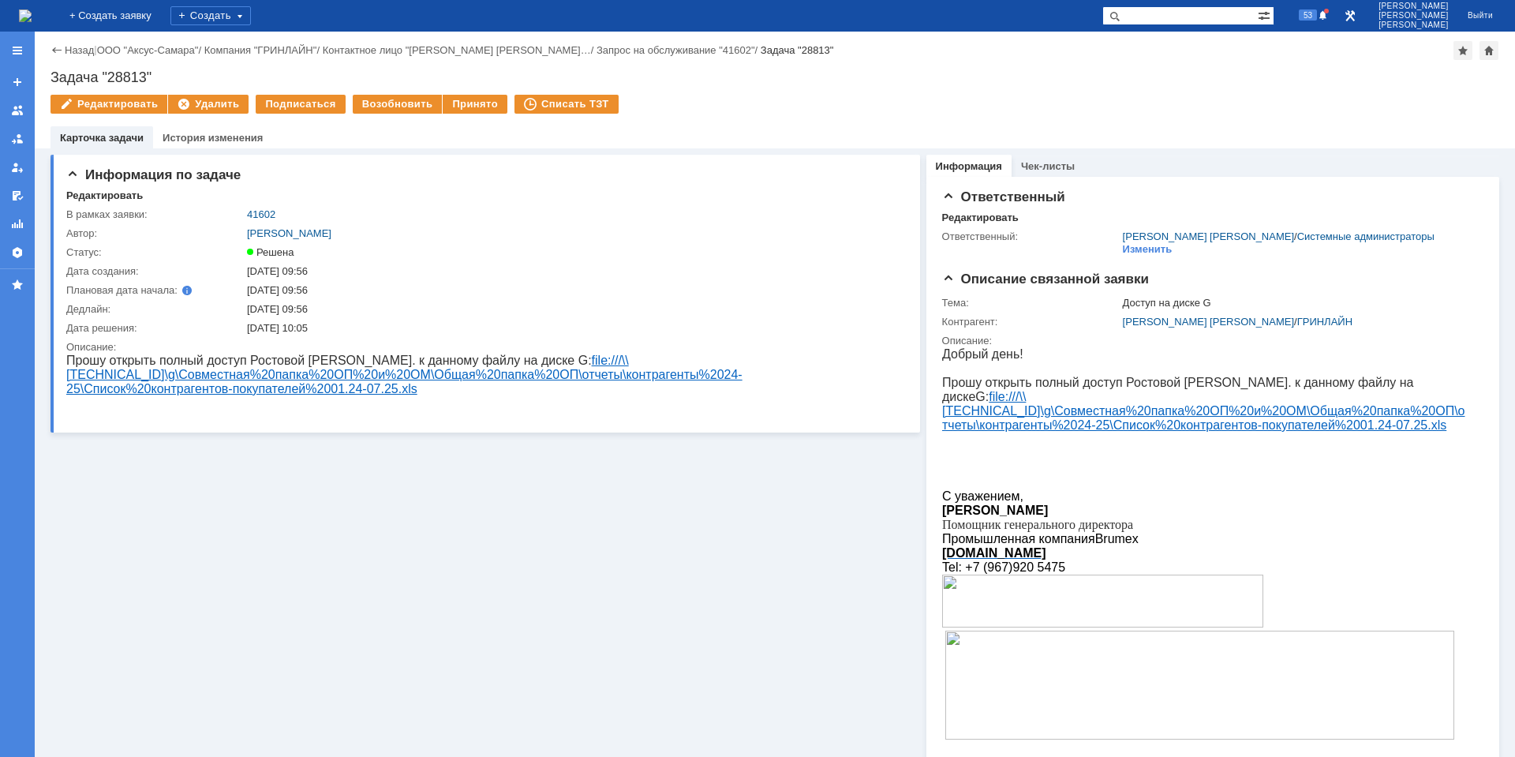
click at [32, 15] on img at bounding box center [25, 15] width 13 height 13
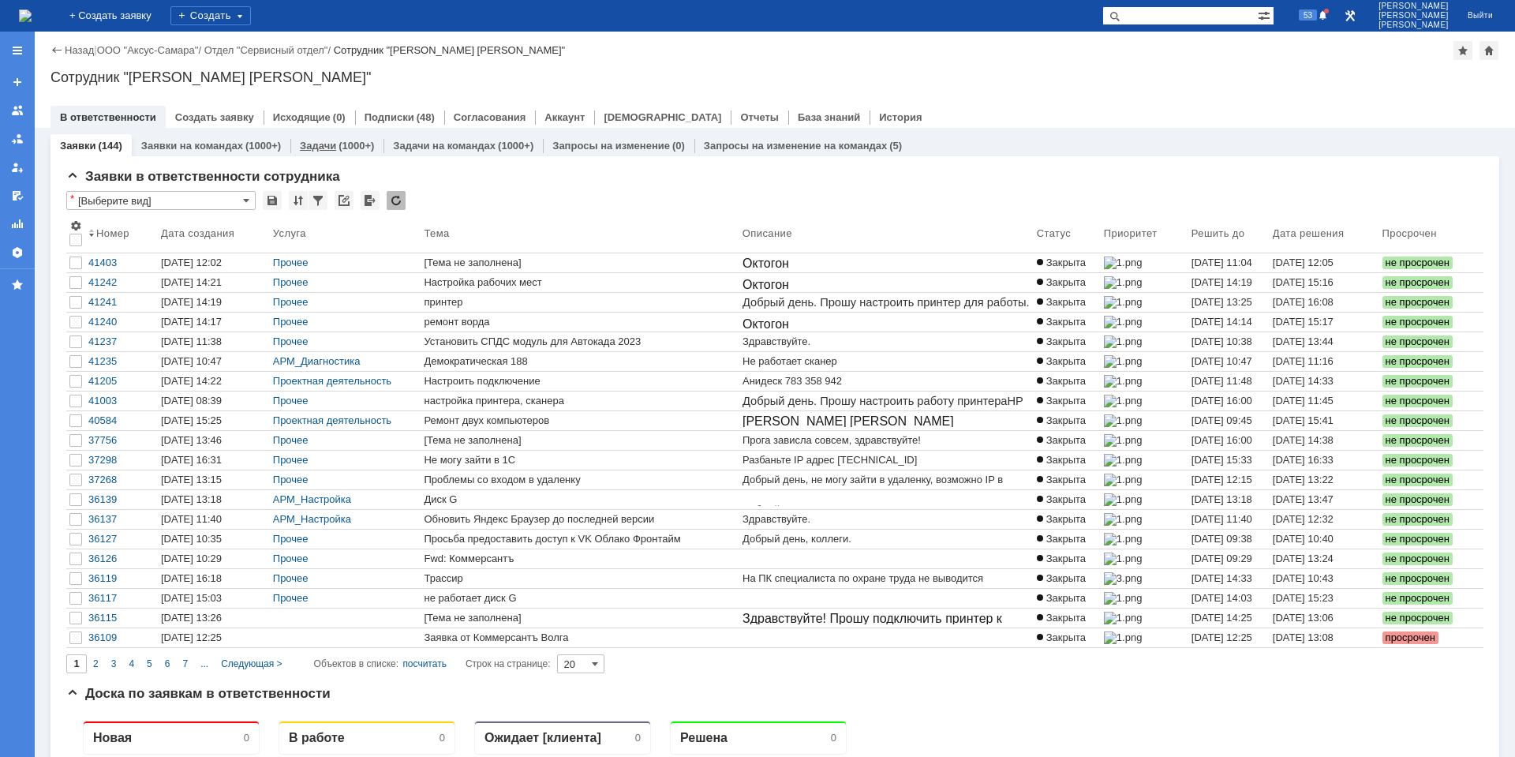
click at [339, 144] on div "(1000+)" at bounding box center [356, 146] width 36 height 12
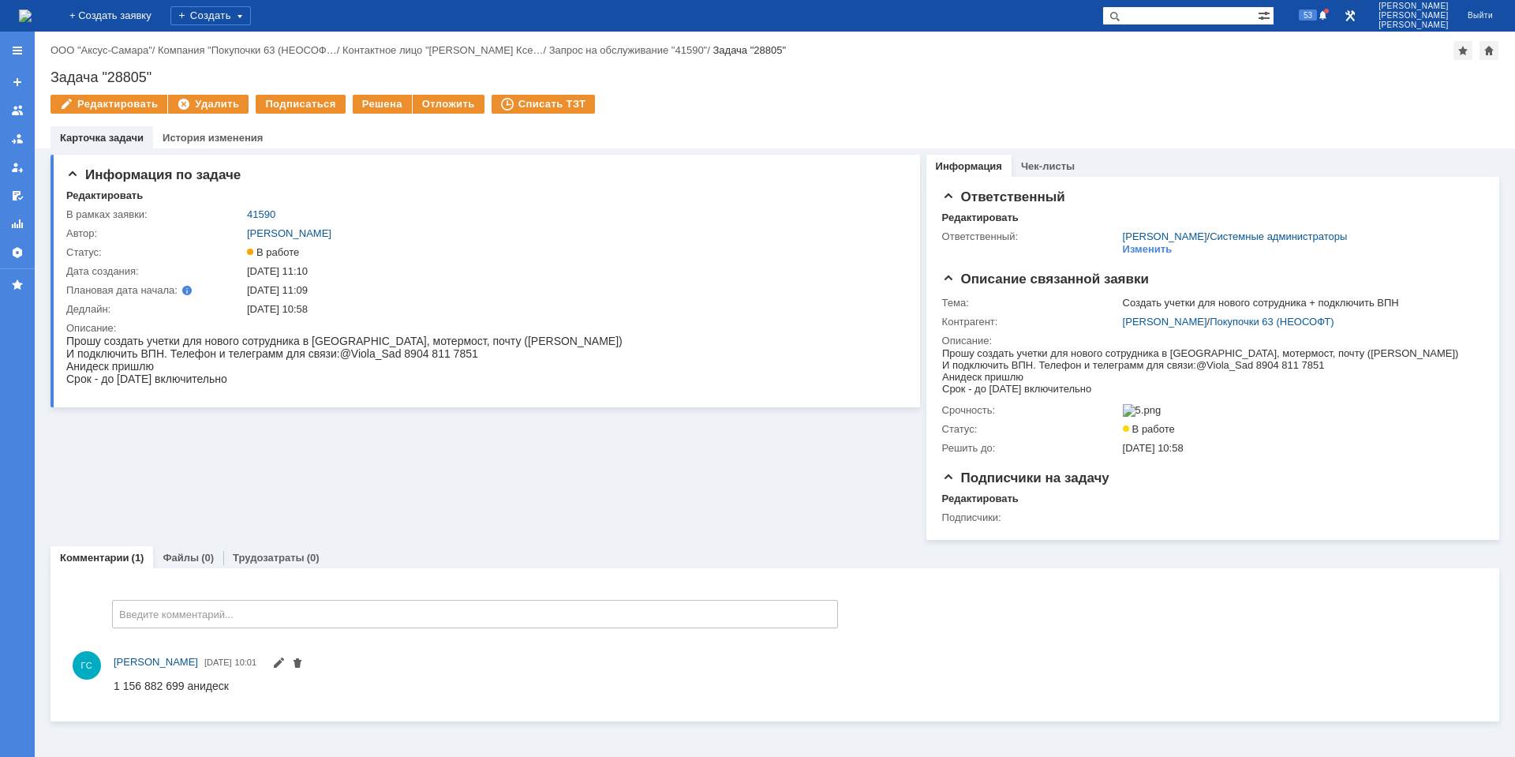
click at [343, 417] on div "Информация по задаче Редактировать В рамках заявки: 41590 Автор: Галстьян Степа…" at bounding box center [484, 343] width 869 height 391
